Goal: Information Seeking & Learning: Learn about a topic

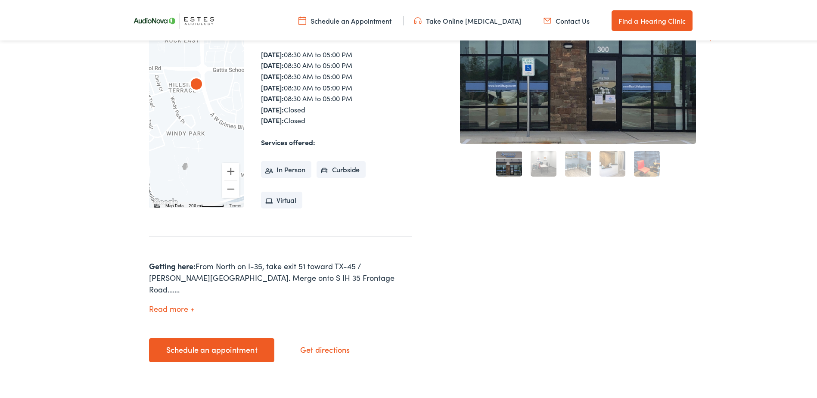
scroll to position [172, 0]
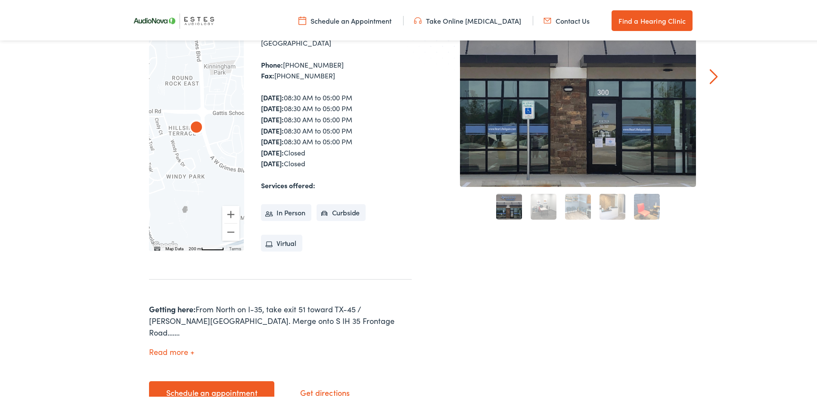
click at [532, 205] on link "2" at bounding box center [544, 205] width 26 height 26
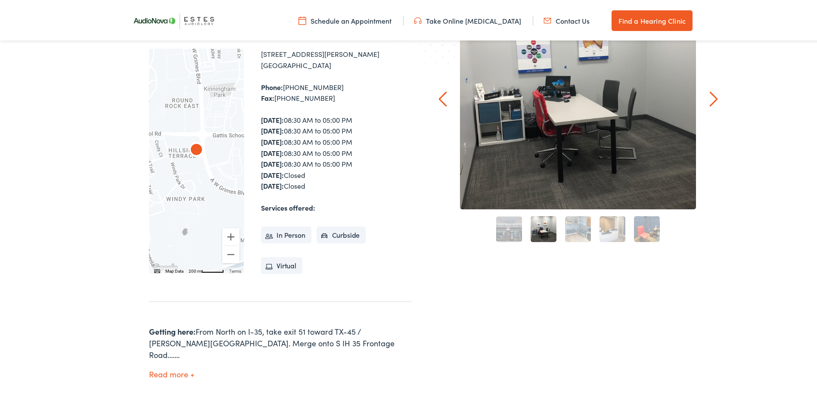
scroll to position [86, 0]
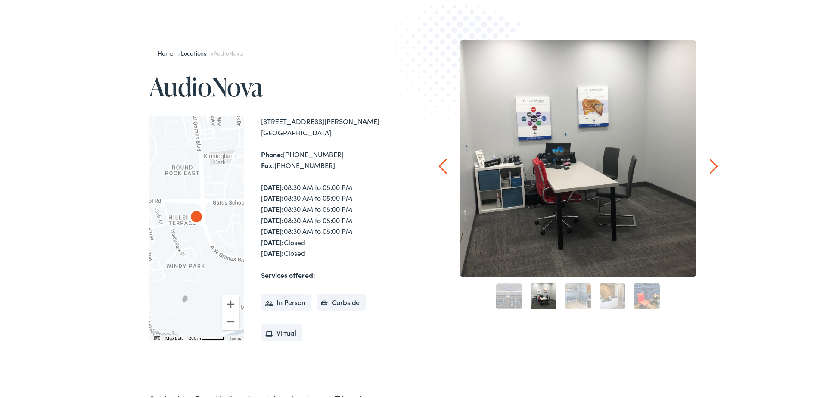
click at [577, 295] on link "3" at bounding box center [578, 295] width 26 height 26
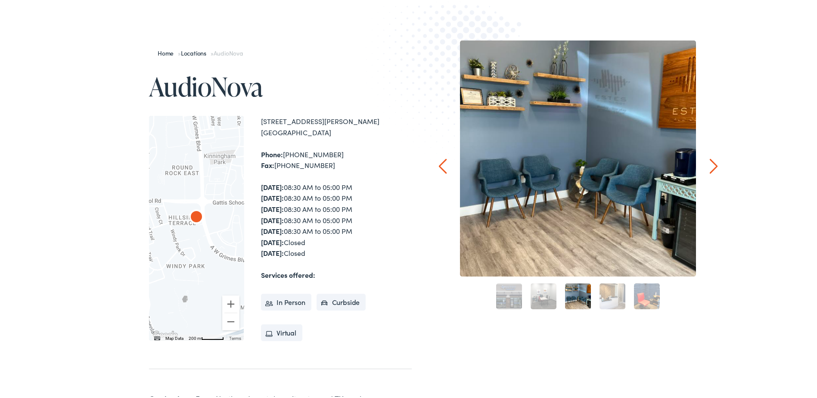
click at [605, 289] on link "4" at bounding box center [613, 295] width 26 height 26
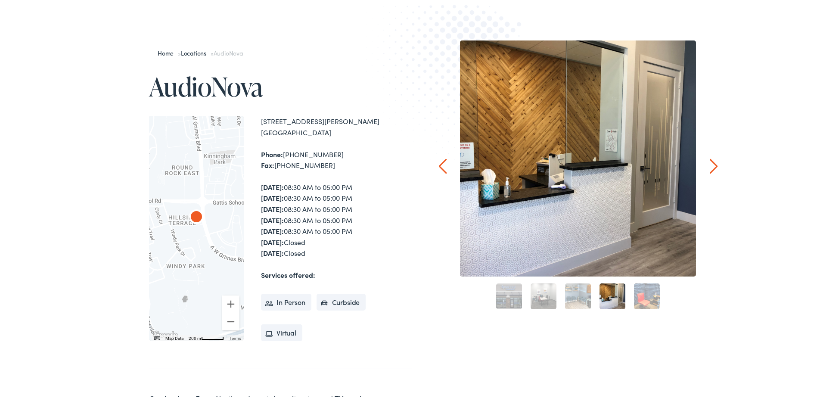
click at [625, 290] on div "4" at bounding box center [612, 294] width 34 height 34
click at [646, 293] on link "5" at bounding box center [647, 295] width 26 height 26
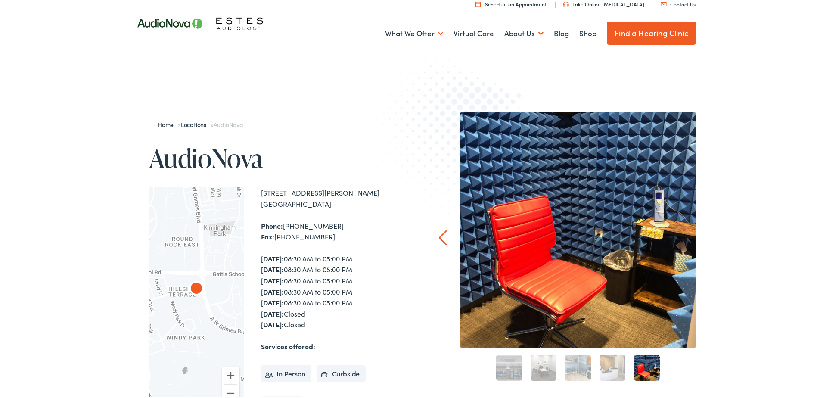
scroll to position [0, 0]
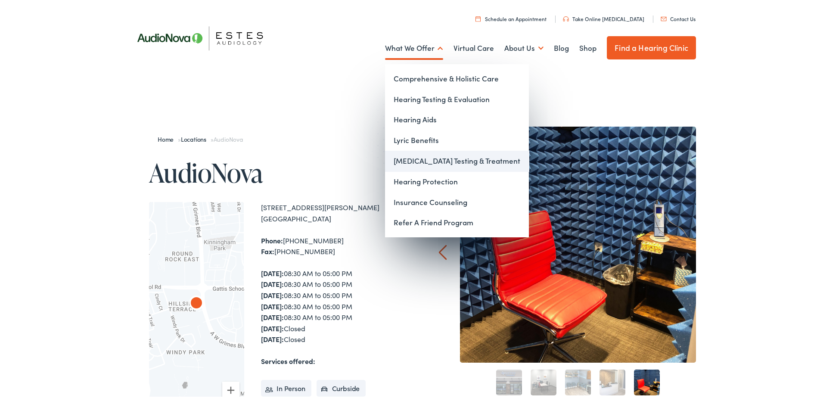
click at [455, 161] on link "[MEDICAL_DATA] Testing & Treatment" at bounding box center [457, 159] width 144 height 21
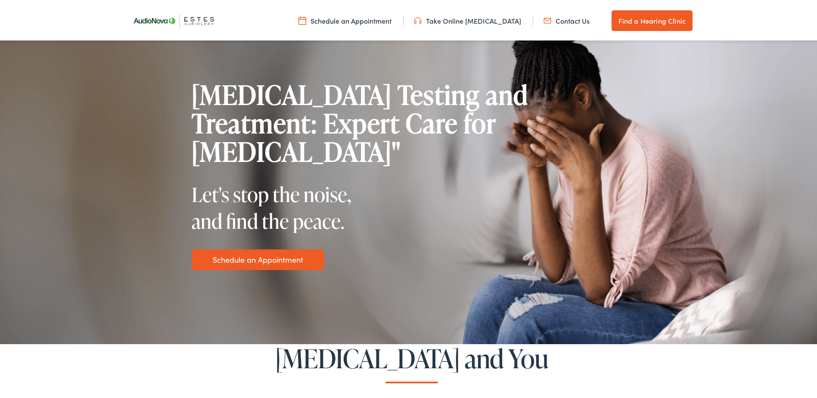
scroll to position [86, 0]
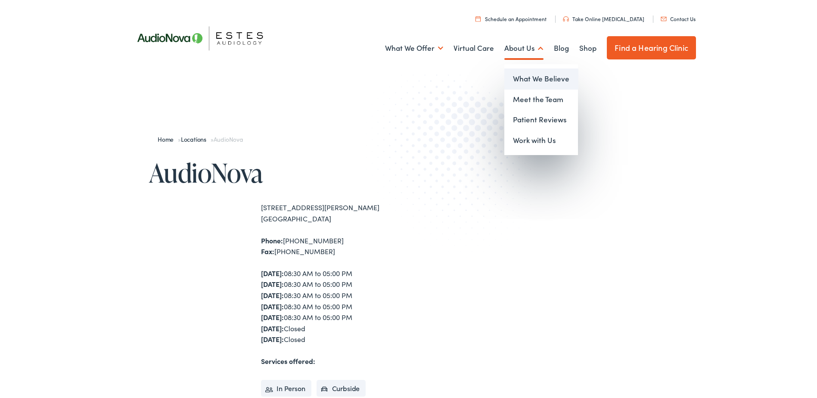
click at [538, 75] on link "What We Believe" at bounding box center [541, 77] width 74 height 21
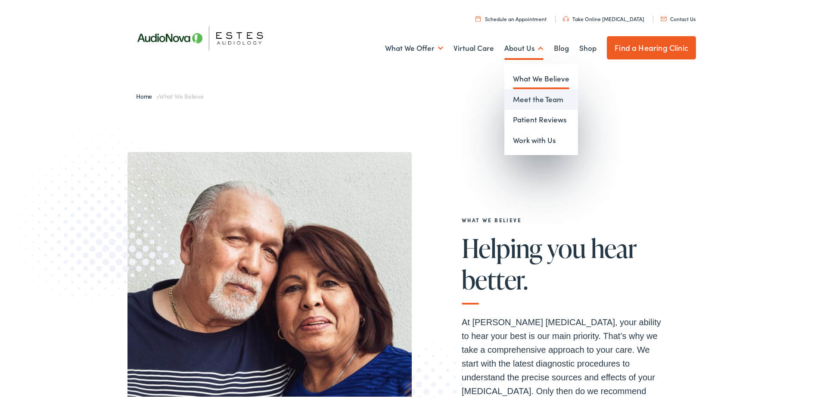
click at [529, 96] on link "Meet the Team" at bounding box center [541, 97] width 74 height 21
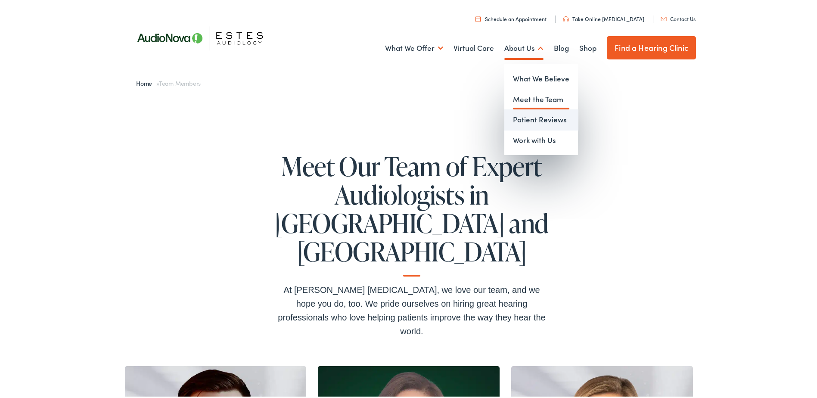
click at [519, 119] on link "Patient Reviews" at bounding box center [541, 118] width 74 height 21
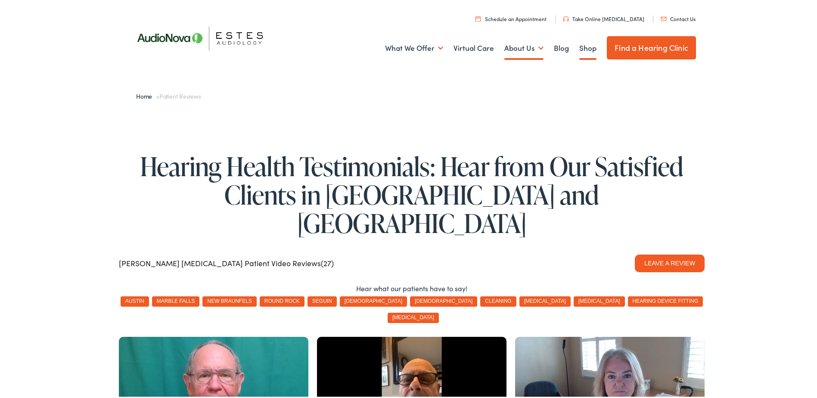
click at [582, 44] on link "Shop" at bounding box center [587, 47] width 17 height 32
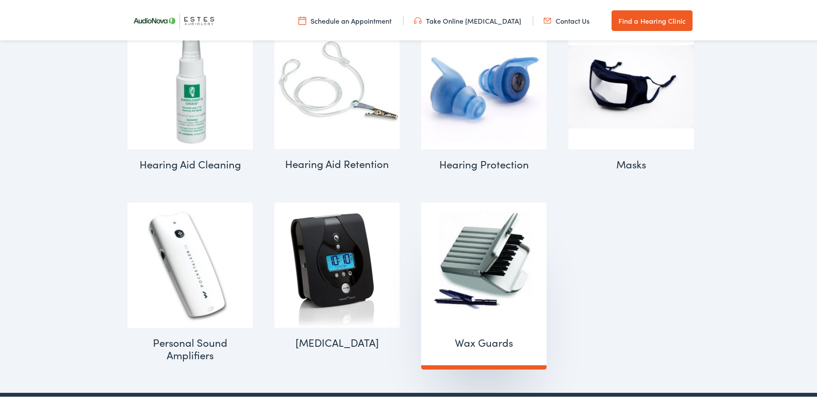
scroll to position [861, 0]
